Goal: Book appointment/travel/reservation

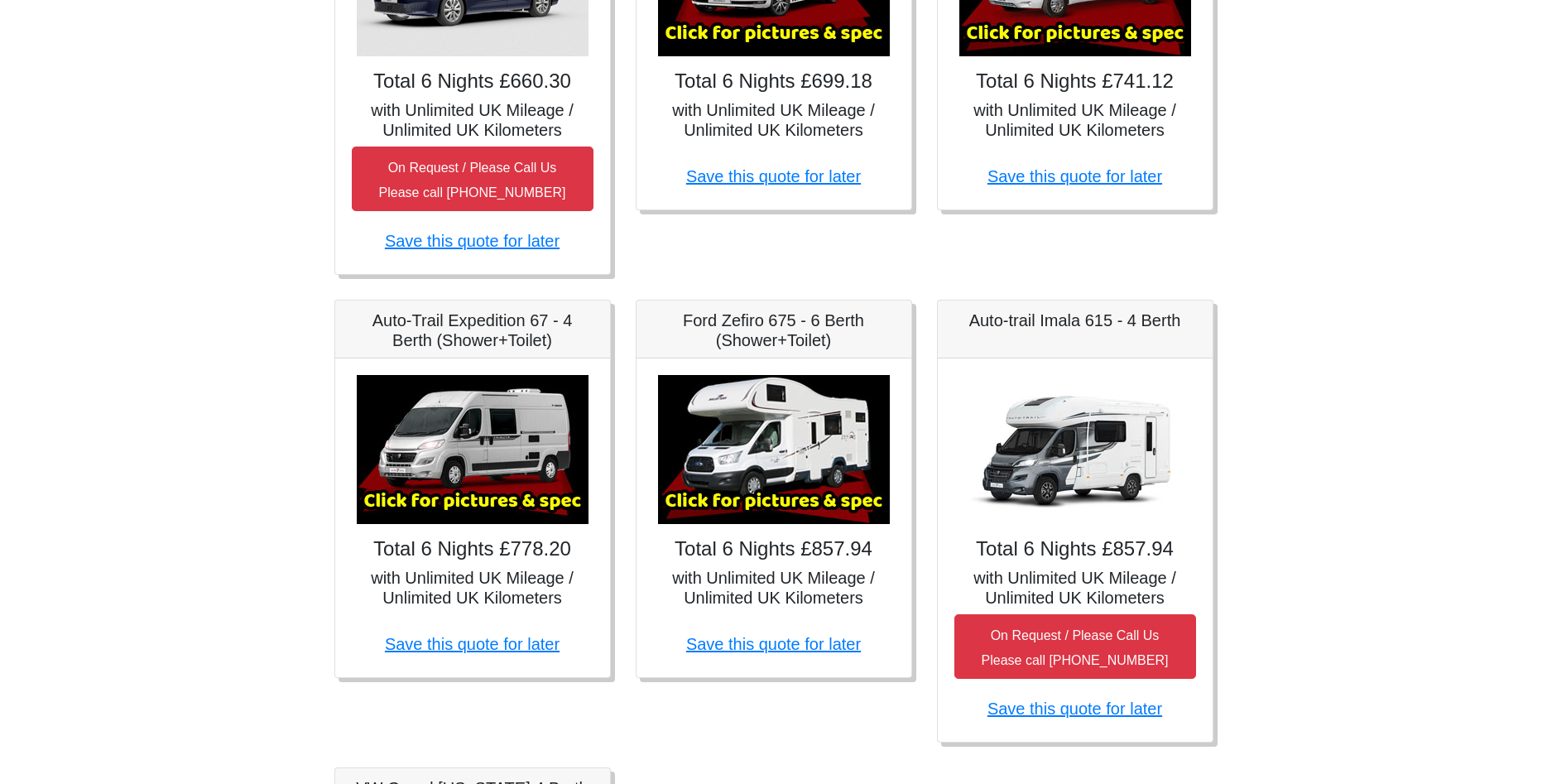
scroll to position [591, 0]
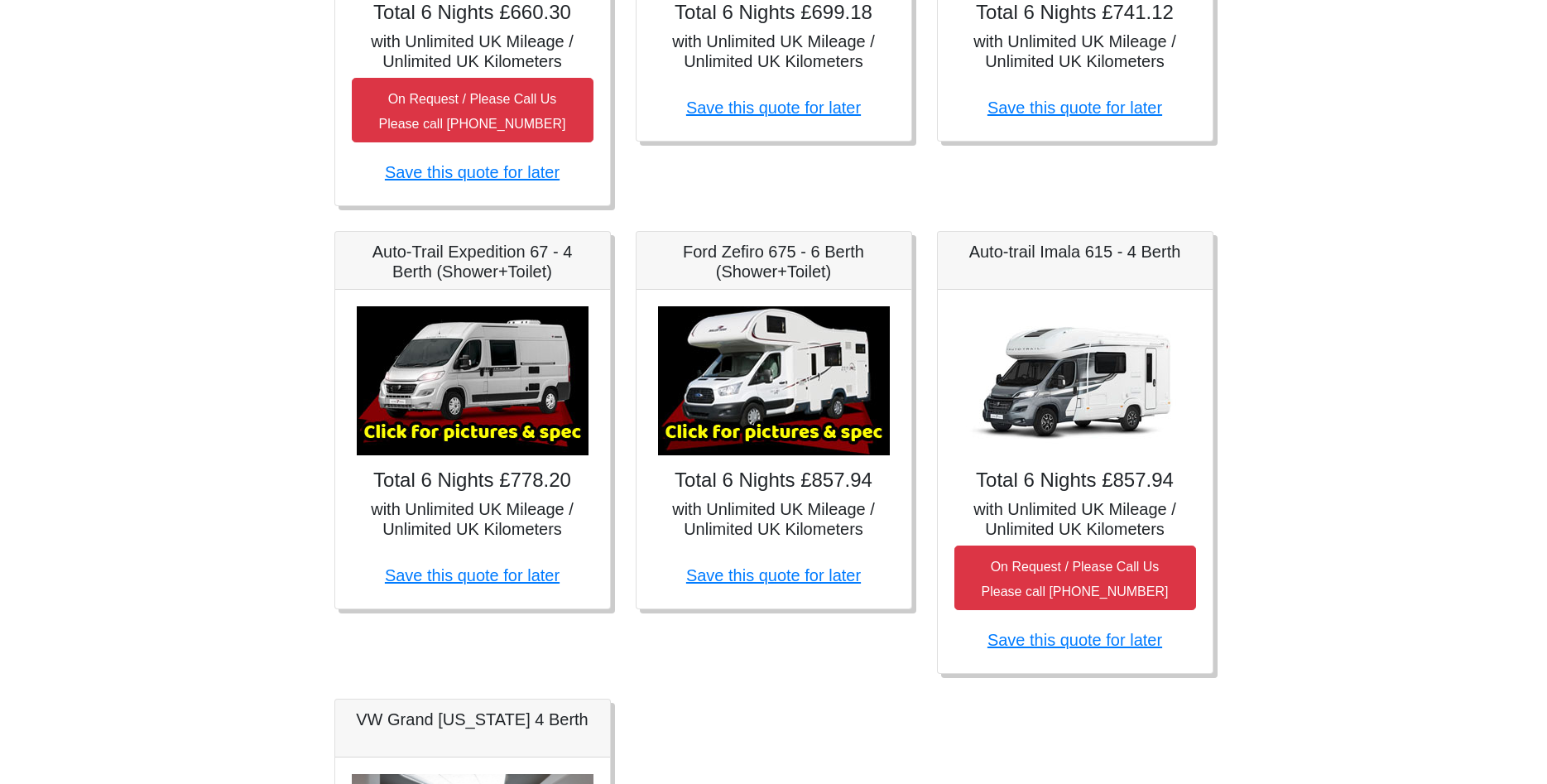
click at [764, 419] on img at bounding box center [774, 381] width 232 height 149
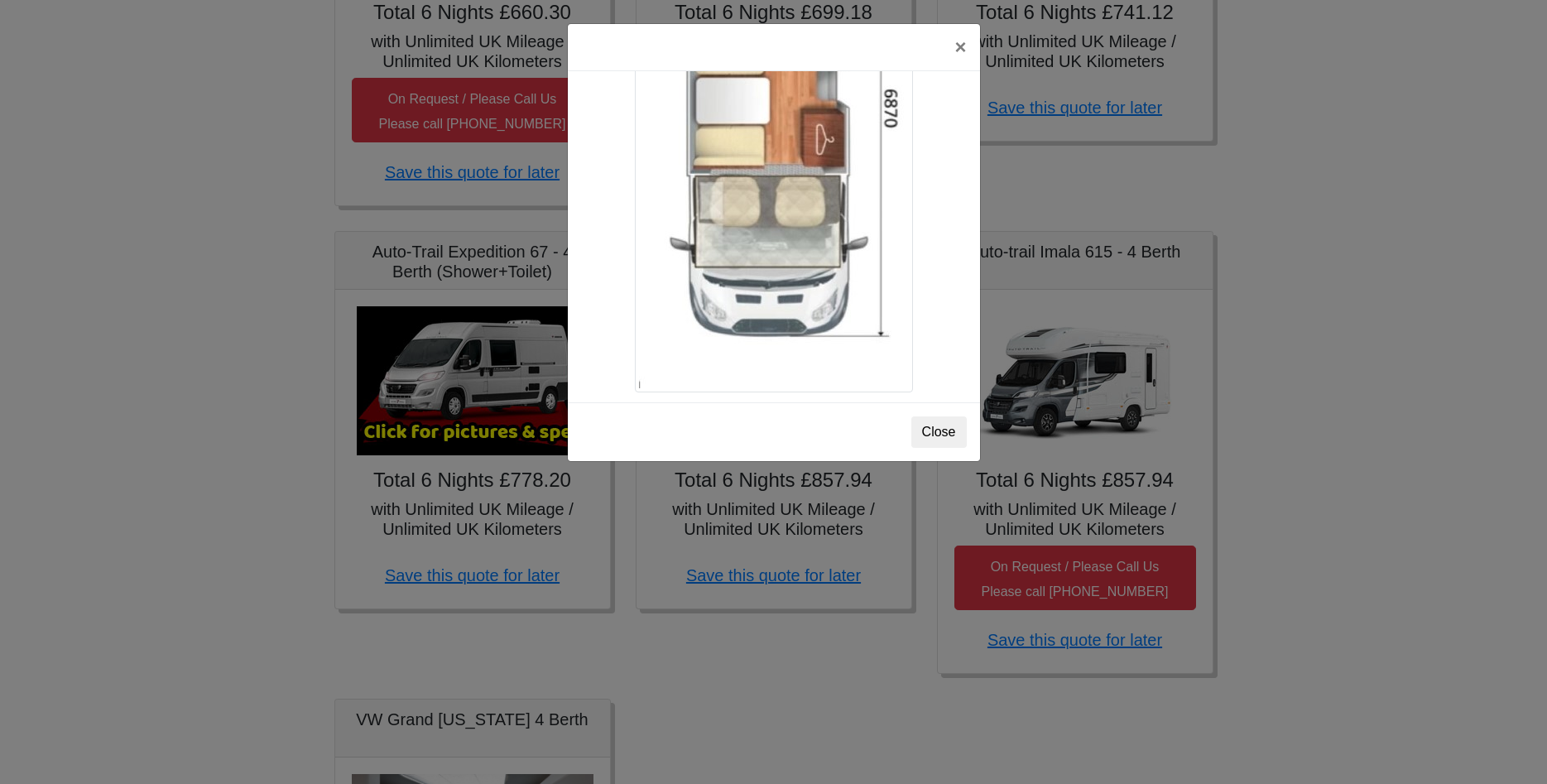
scroll to position [2936, 0]
click at [955, 437] on button "Close" at bounding box center [939, 432] width 55 height 31
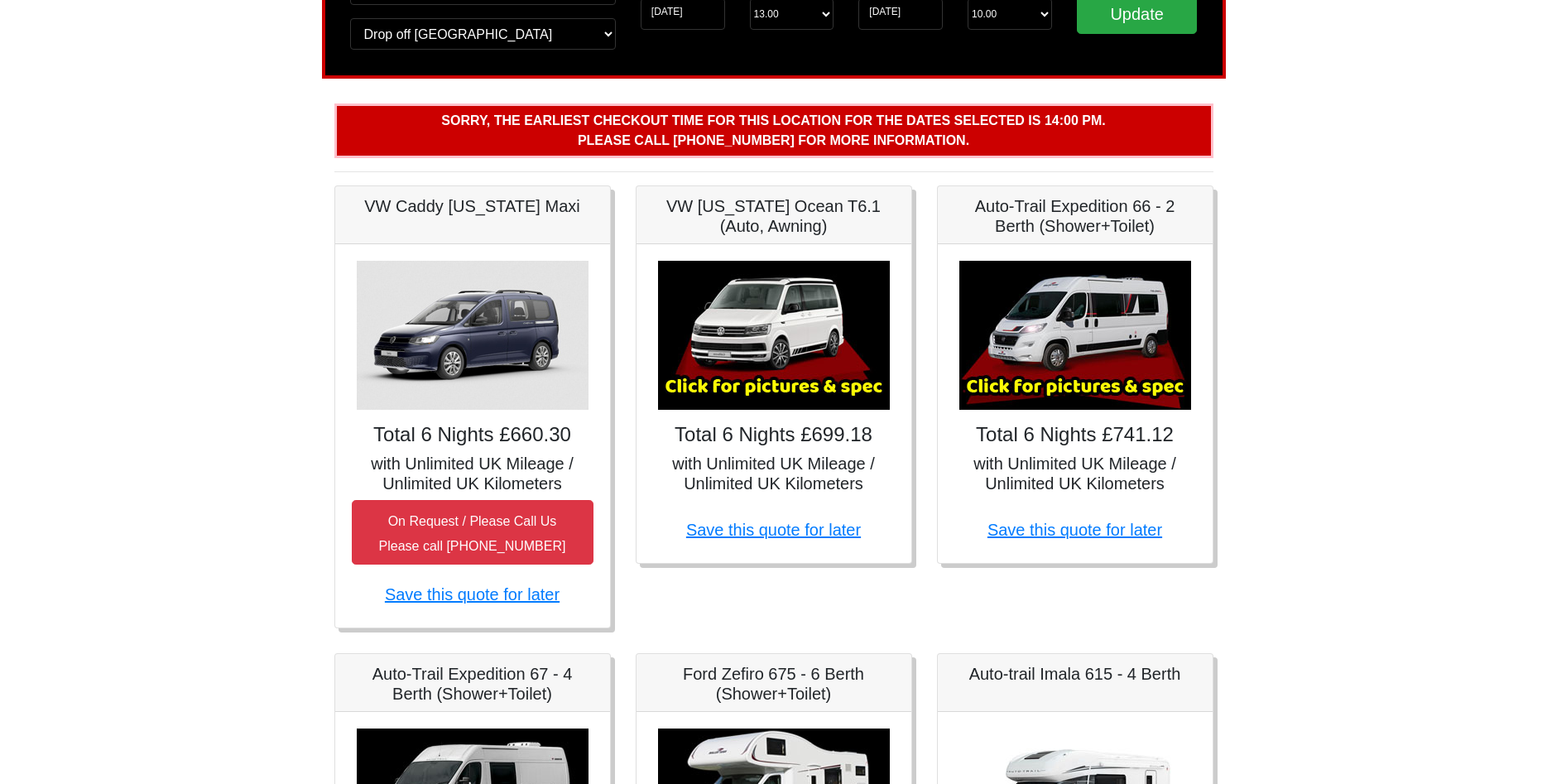
scroll to position [0, 0]
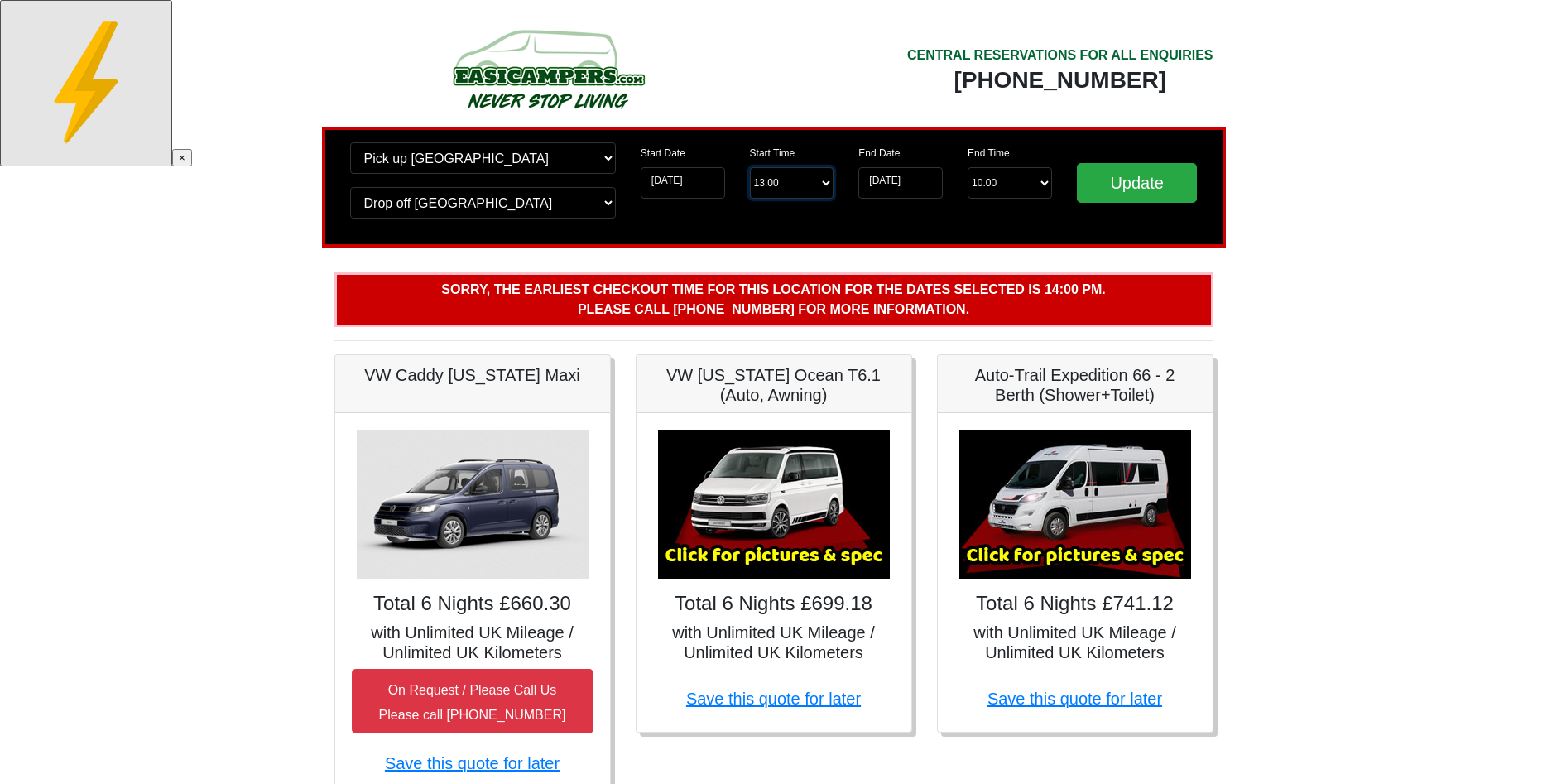
click at [750, 167] on select "Start Time 13.00 -------- 11.00 am (Saturday & Sunday Only) 12.00 pm (Saturday)…" at bounding box center [792, 182] width 84 height 31
select select "14.00"
click option "14.00 pm" at bounding box center [0, 0] width 0 height 0
click at [1112, 190] on input "Update" at bounding box center [1137, 182] width 121 height 39
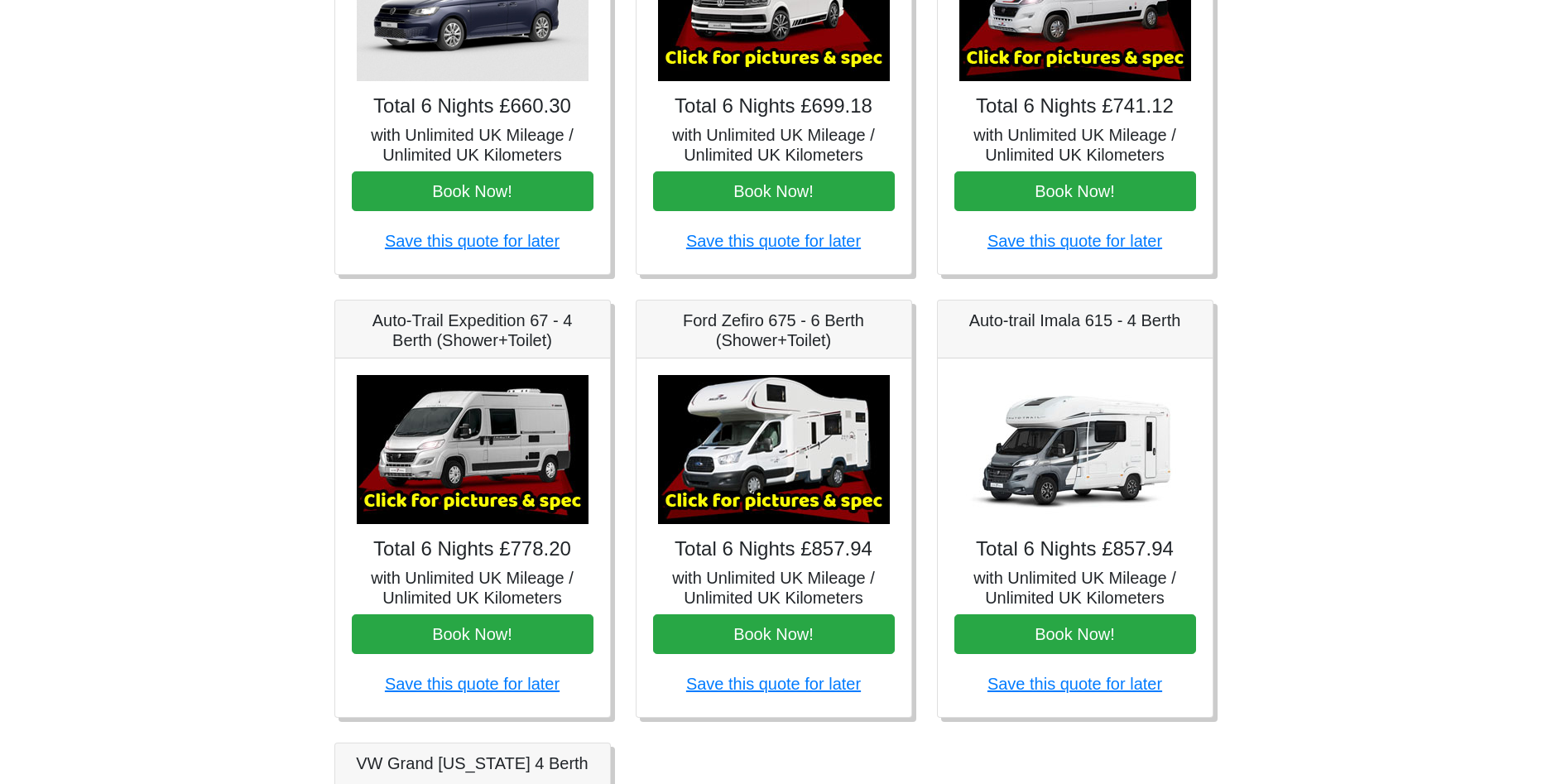
scroll to position [507, 0]
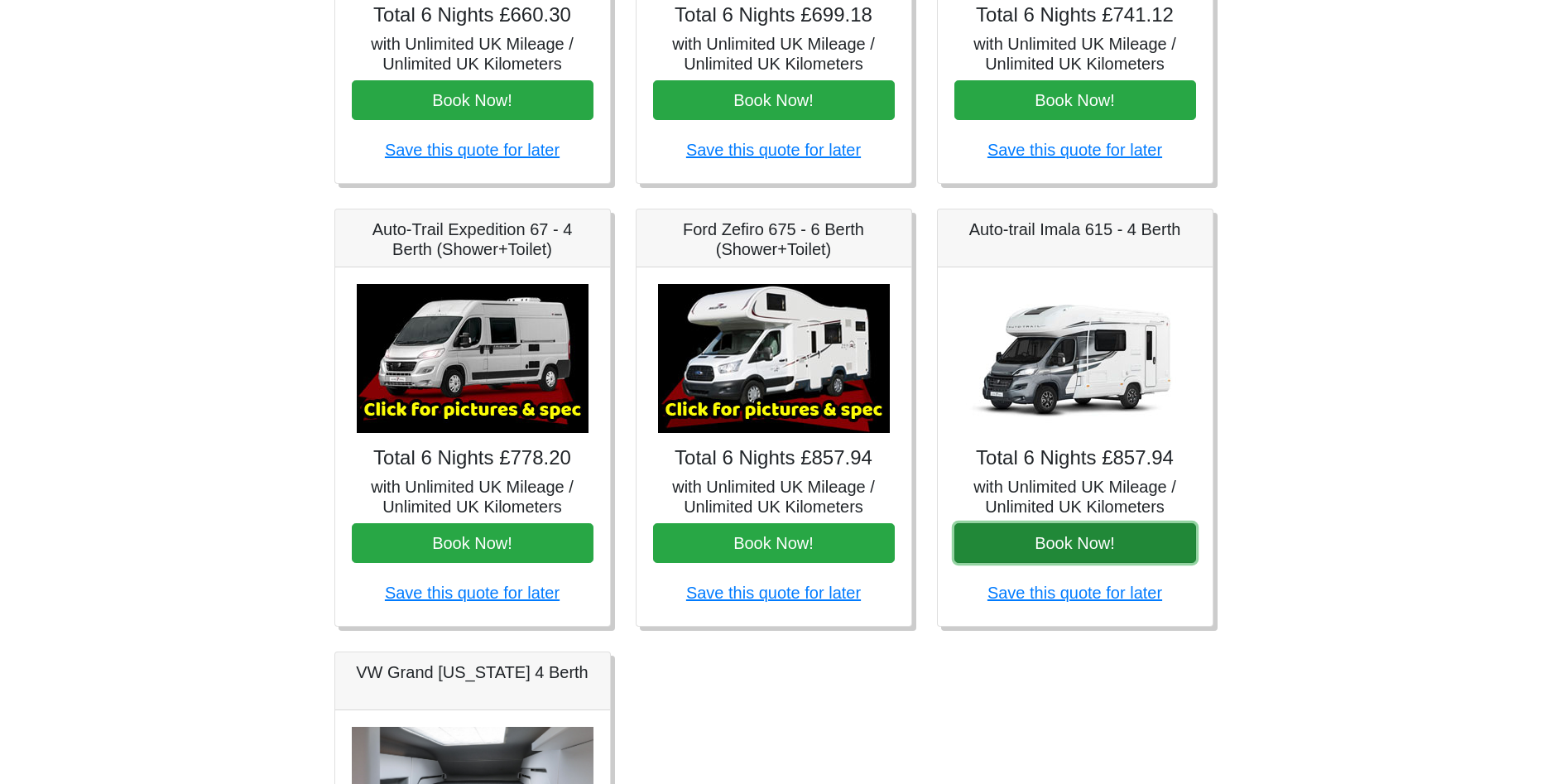
click at [1125, 546] on button "Book Now!" at bounding box center [1075, 543] width 241 height 39
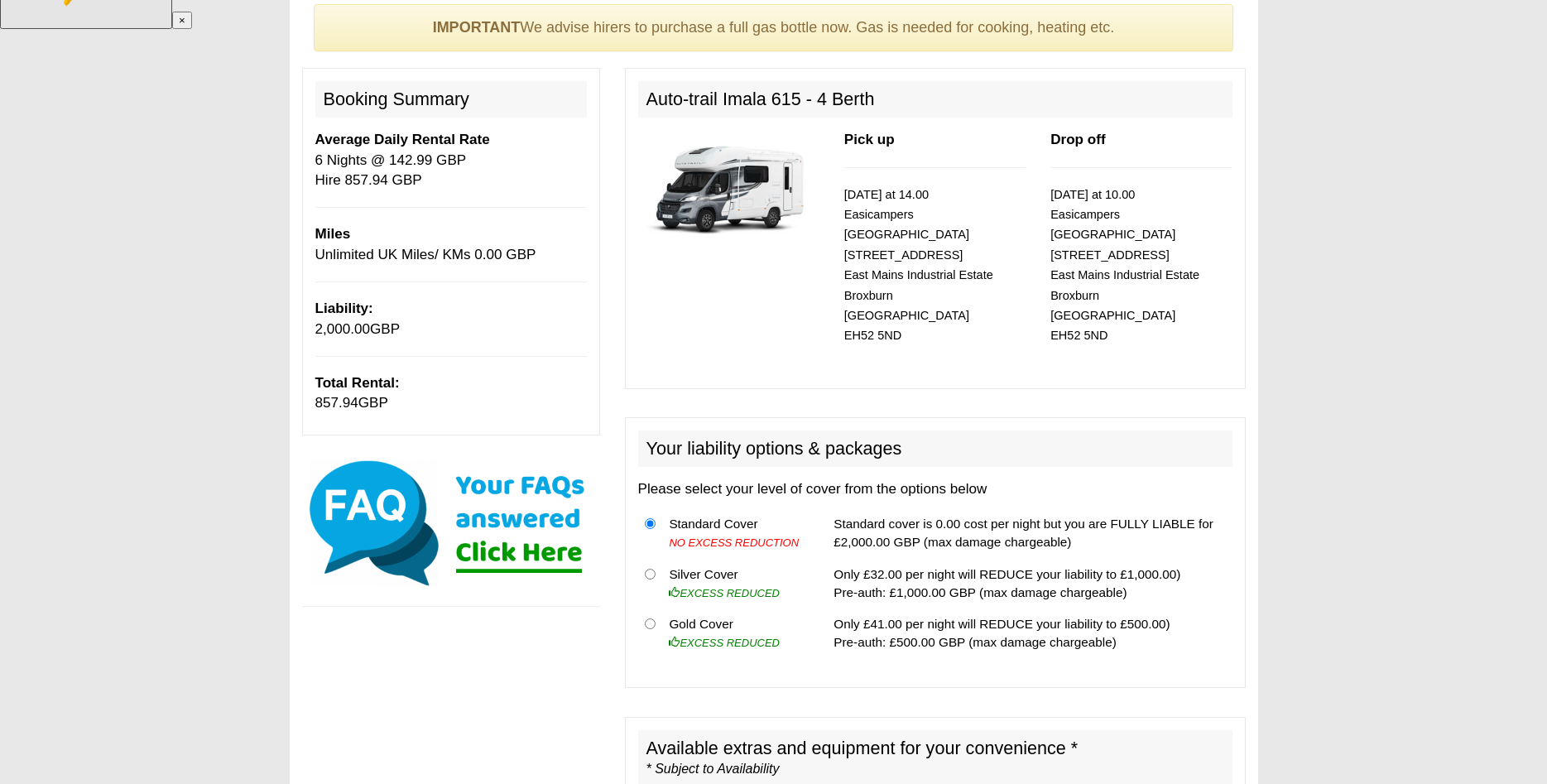
scroll to position [169, 0]
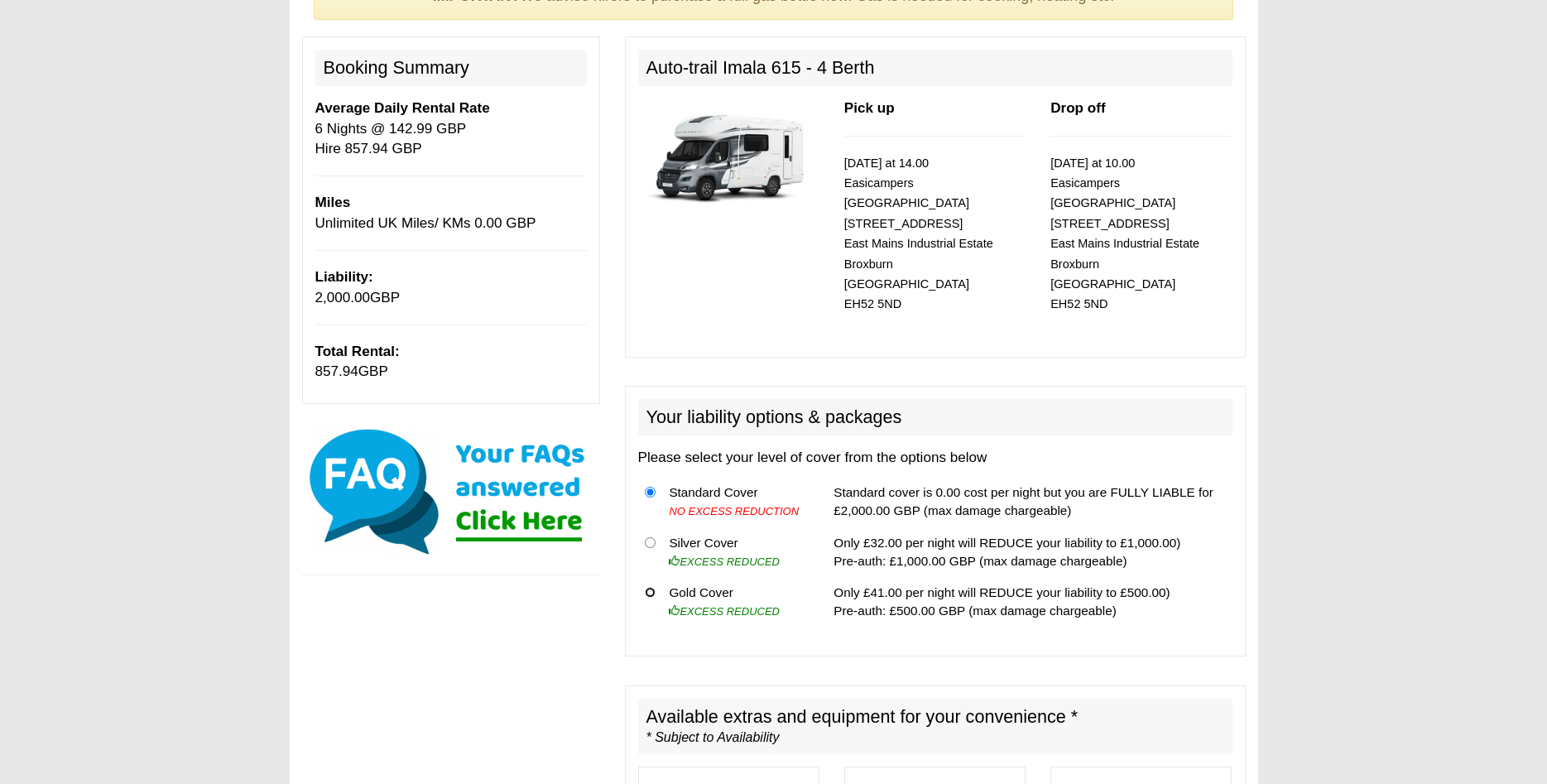
click at [651, 586] on input "radio" at bounding box center [650, 592] width 11 height 11
radio input "true"
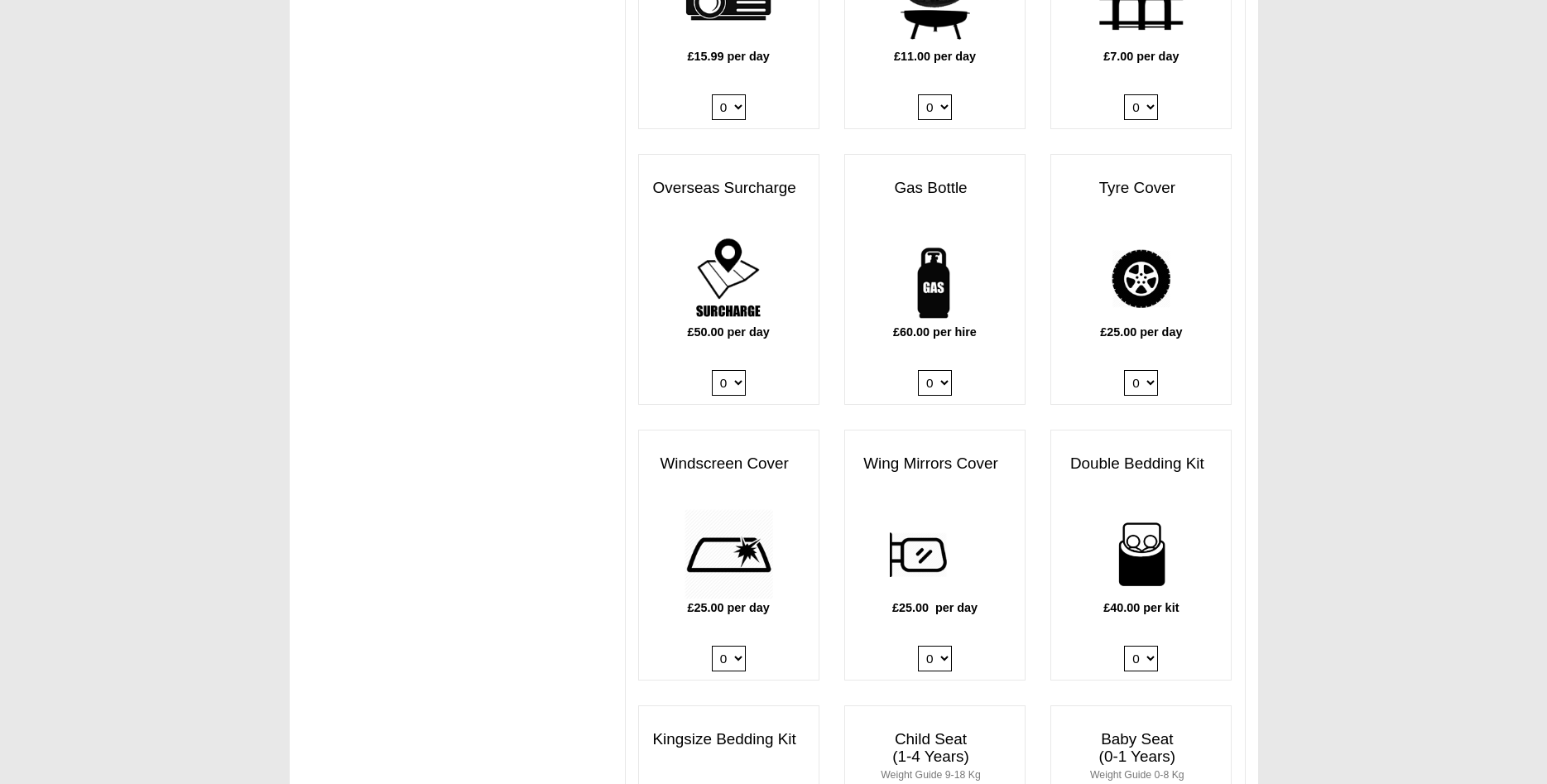
scroll to position [1098, 0]
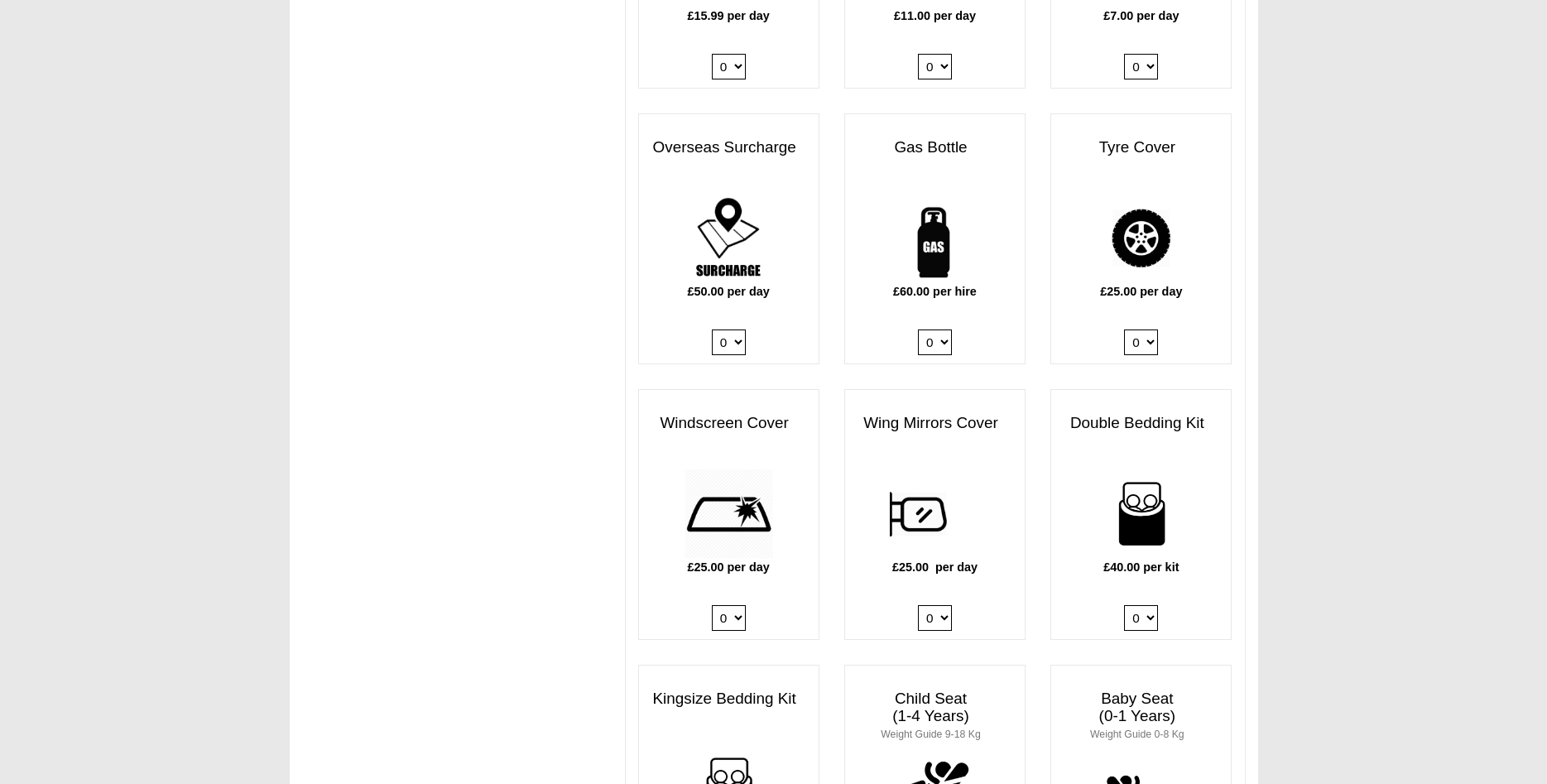
click at [918, 329] on select "0 1" at bounding box center [935, 341] width 34 height 26
select select "Gas Bottle x QTY 1 @ 60.00 GBP per hire."
click option "1" at bounding box center [0, 0] width 0 height 0
click at [1124, 605] on select "0 1 2 3 4" at bounding box center [1141, 618] width 34 height 26
select select "Double Bedding Kit x QTY 1 @ 40.00 GBP per kit."
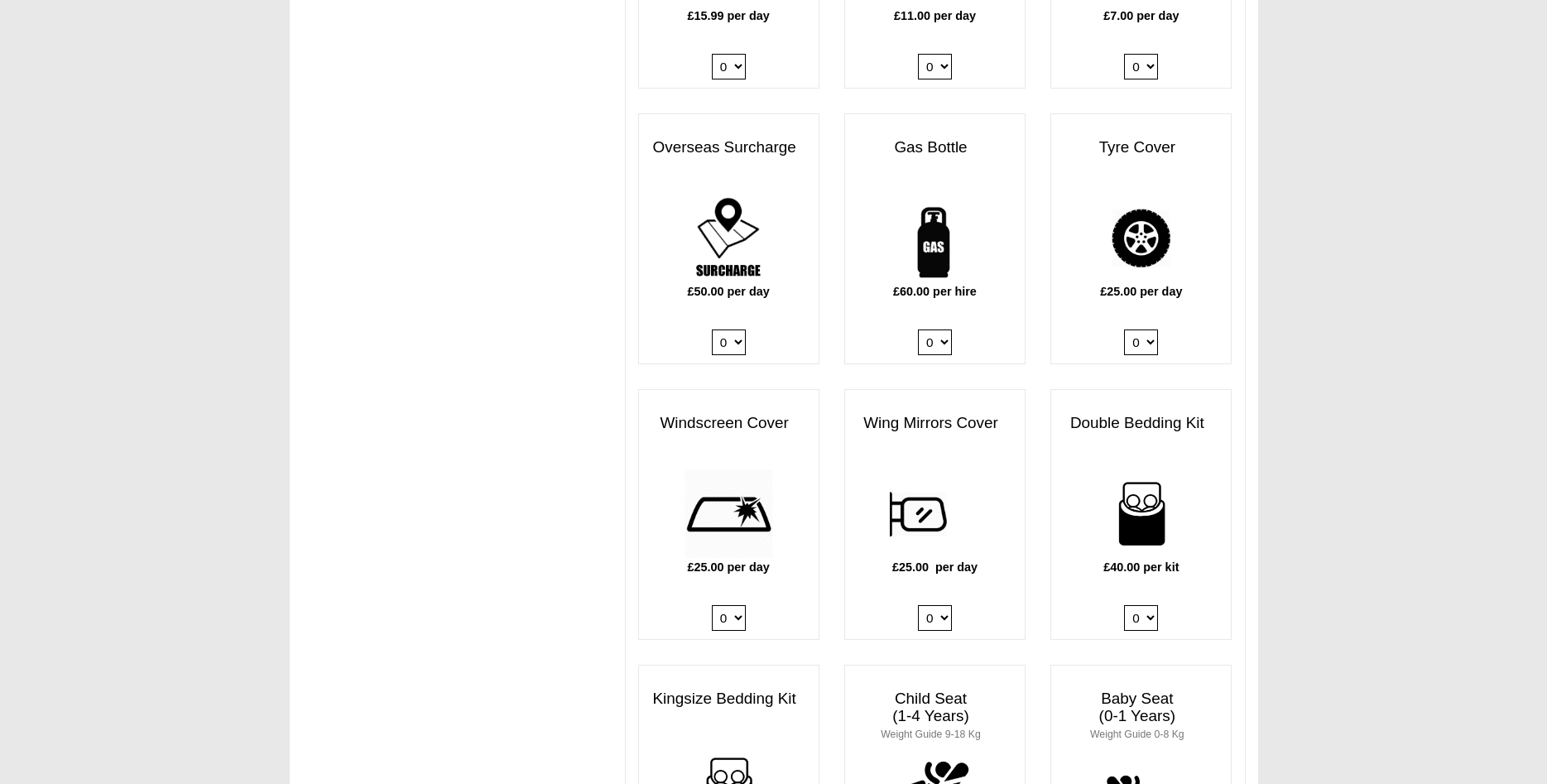
click option "1" at bounding box center [0, 0] width 0 height 0
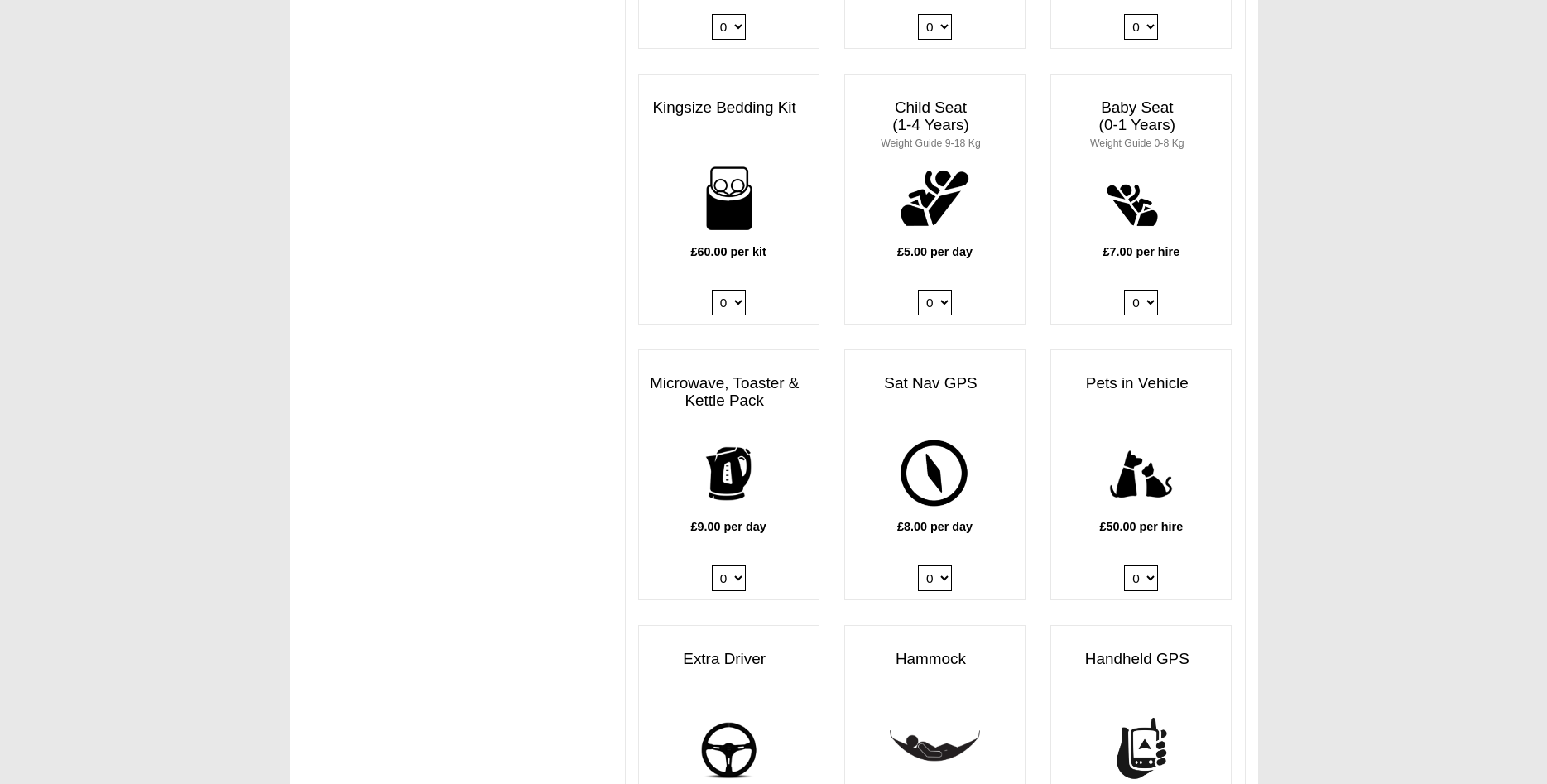
scroll to position [1773, 0]
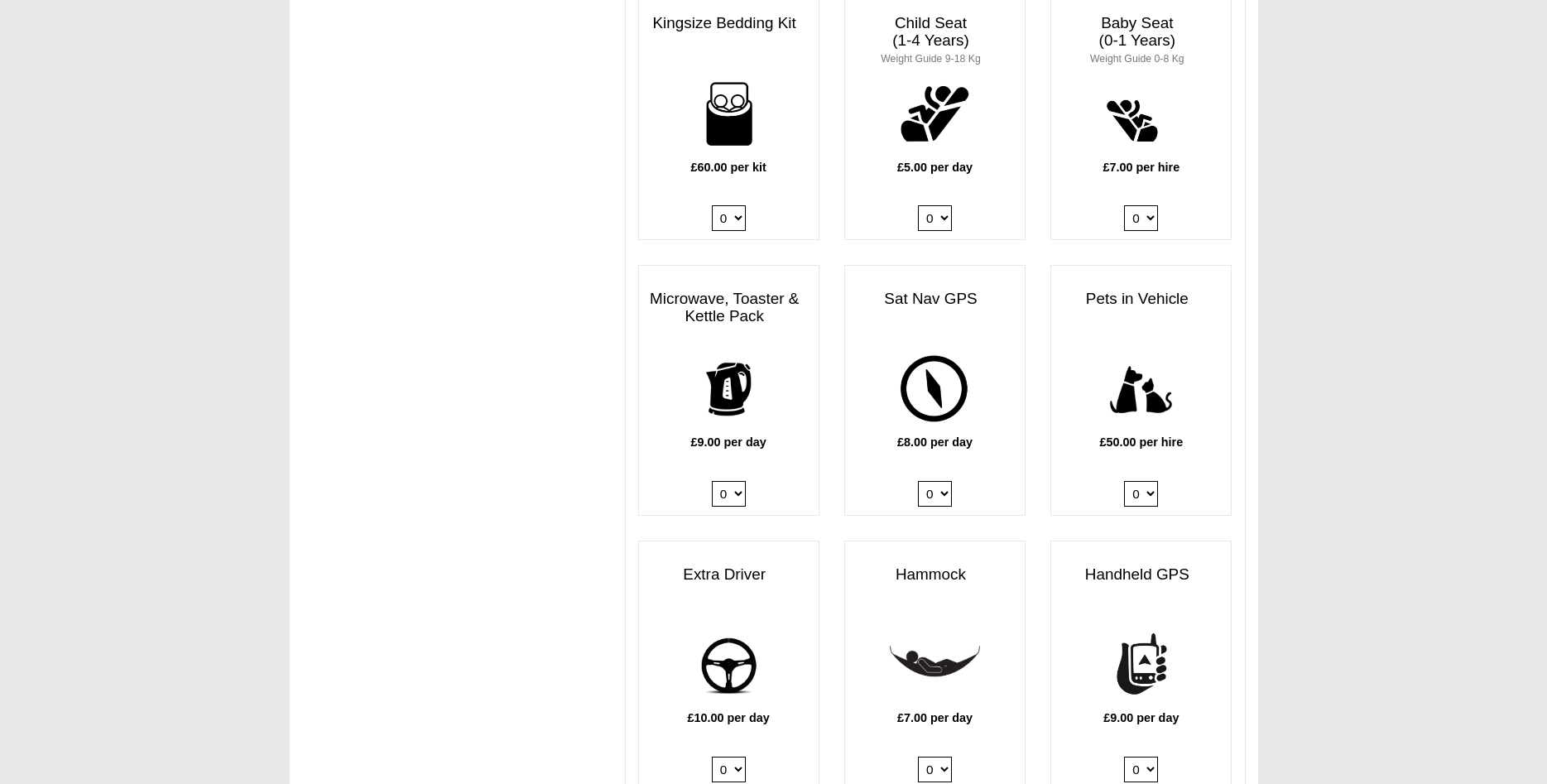
click at [712, 481] on select "0 1" at bounding box center [729, 493] width 34 height 26
select select "Kitchen Pack x QTY 1 @ 9.00 GBP per day."
click option "1" at bounding box center [0, 0] width 0 height 0
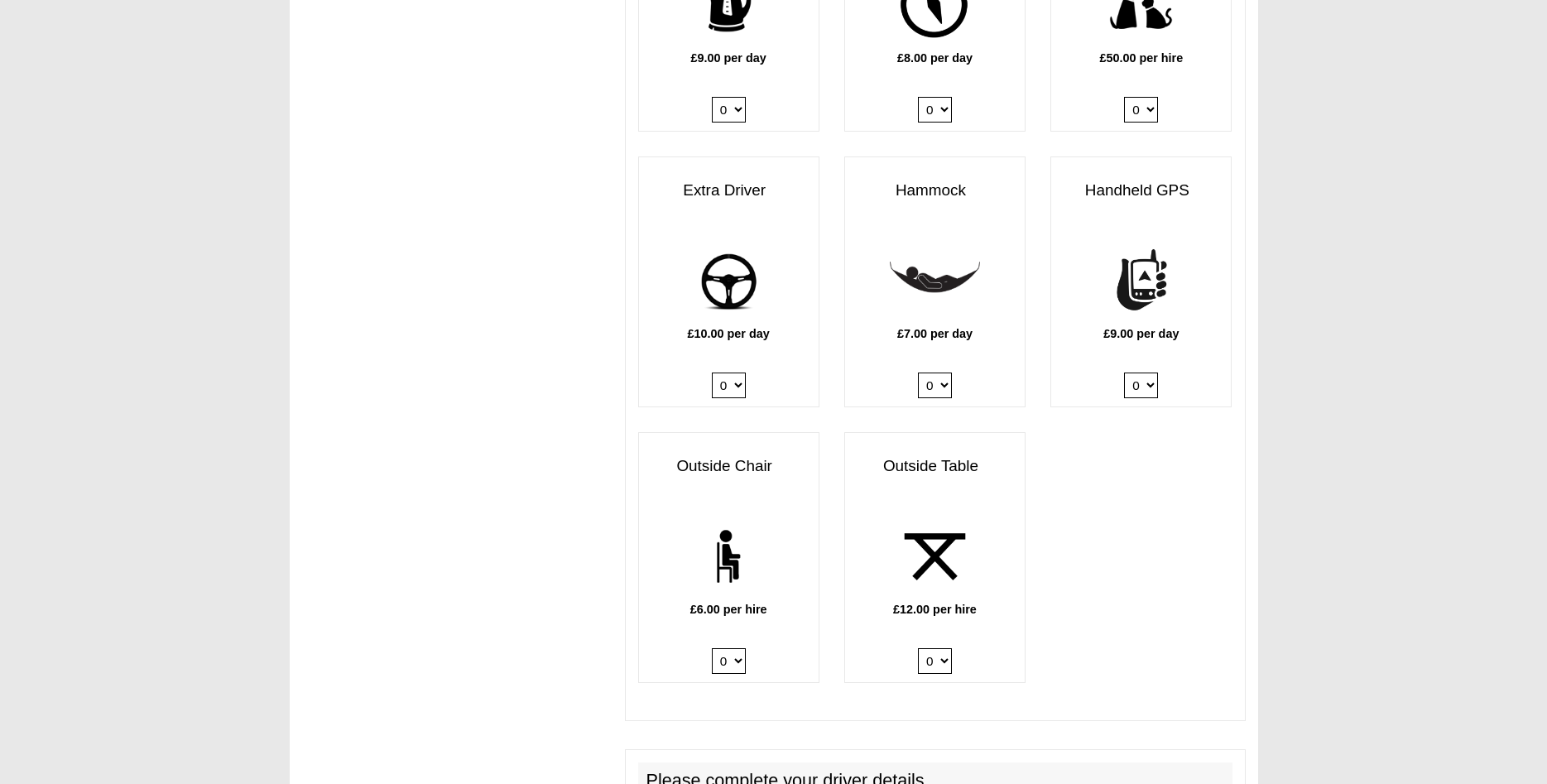
scroll to position [2195, 0]
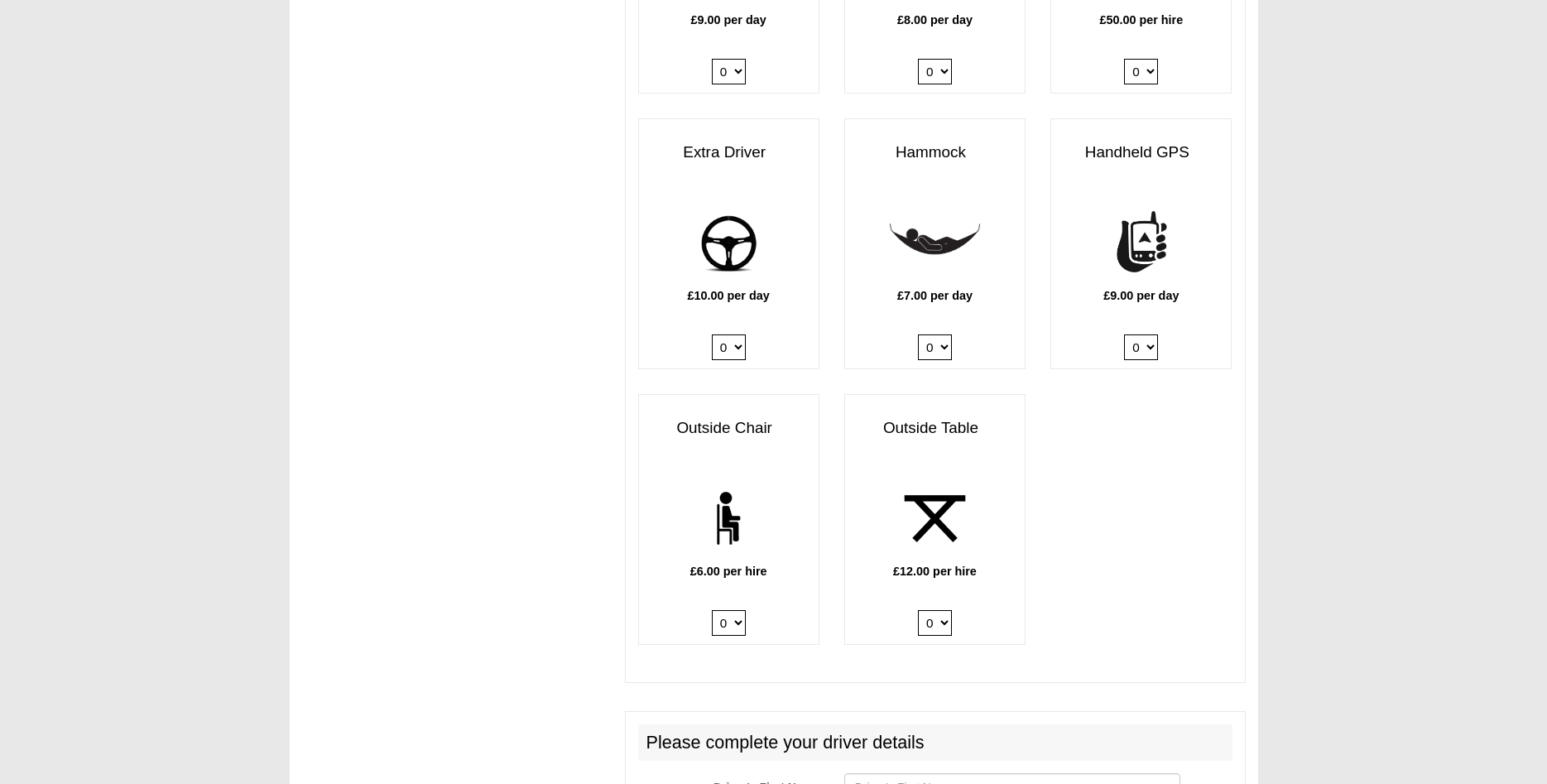
click at [918, 610] on select "0 1 2" at bounding box center [935, 622] width 34 height 26
select select "Outside Table x QTY 1 @ 12.00 GBP per hire."
click option "1" at bounding box center [0, 0] width 0 height 0
click at [712, 610] on select "0 1 2 3 4 5 6" at bounding box center [729, 622] width 34 height 26
select select "Outside Chair x QTY 2 @ 6.00 GBP per hire."
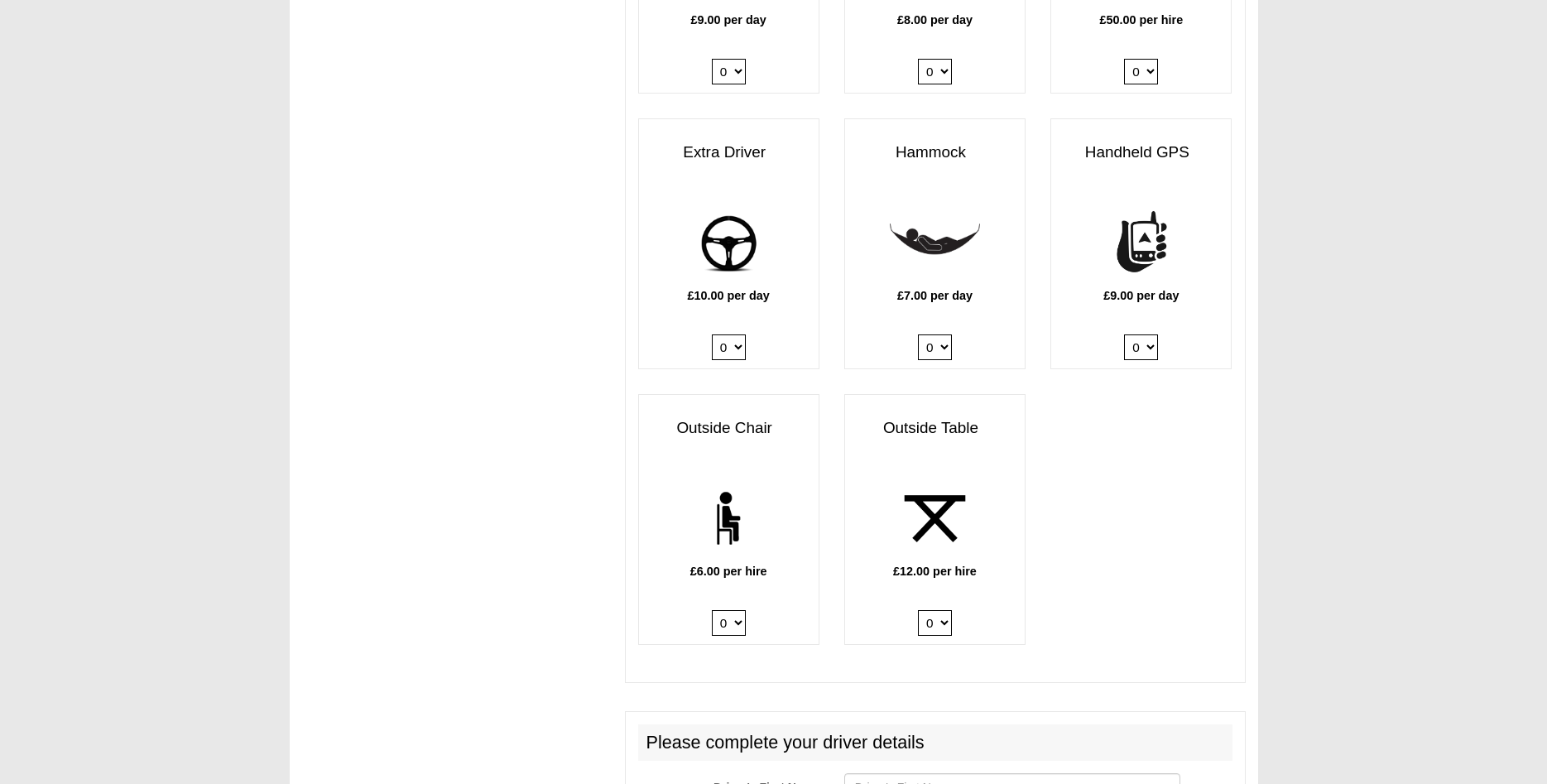
click option "2" at bounding box center [0, 0] width 0 height 0
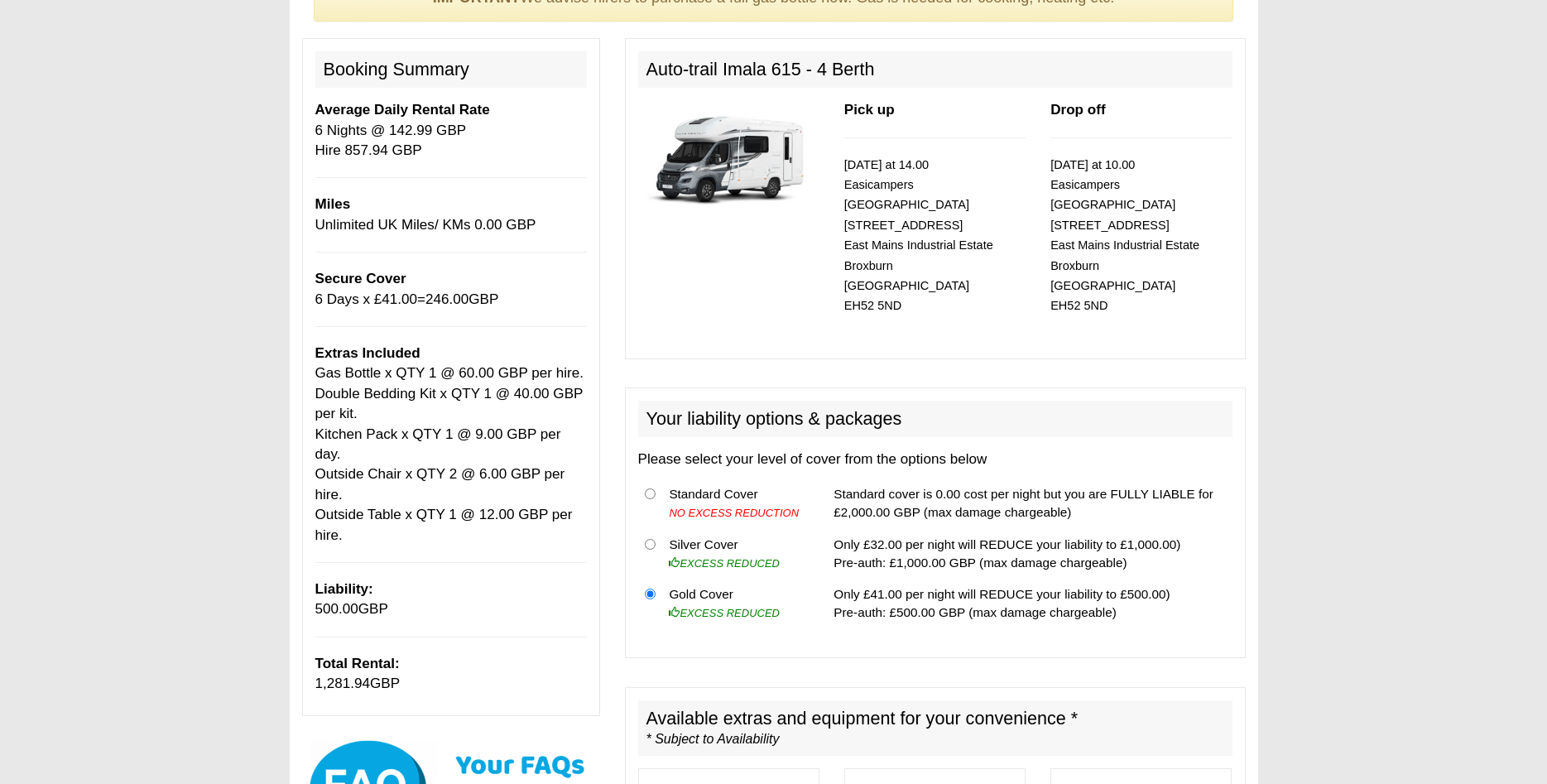
scroll to position [169, 0]
